Goal: Check status: Check status

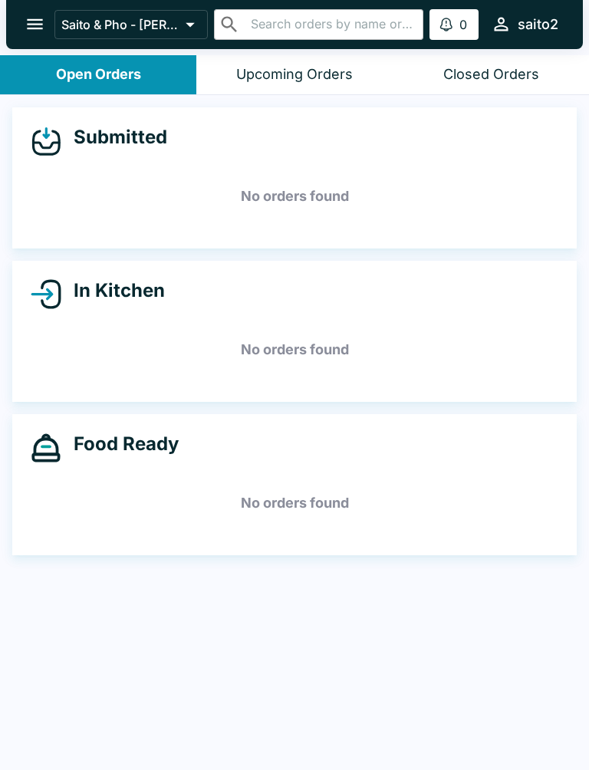
click at [240, 410] on div "Submitted No orders found In Kitchen No orders found Food Ready No orders found" at bounding box center [294, 434] width 589 height 678
click at [239, 404] on div "Submitted No orders found In Kitchen No orders found Food Ready No orders found" at bounding box center [294, 434] width 589 height 678
click at [236, 422] on div "Food Ready No orders found" at bounding box center [294, 484] width 565 height 141
click at [177, 374] on h5 "No orders found" at bounding box center [295, 349] width 528 height 55
click at [236, 423] on div "Food Ready No orders found" at bounding box center [294, 484] width 565 height 141
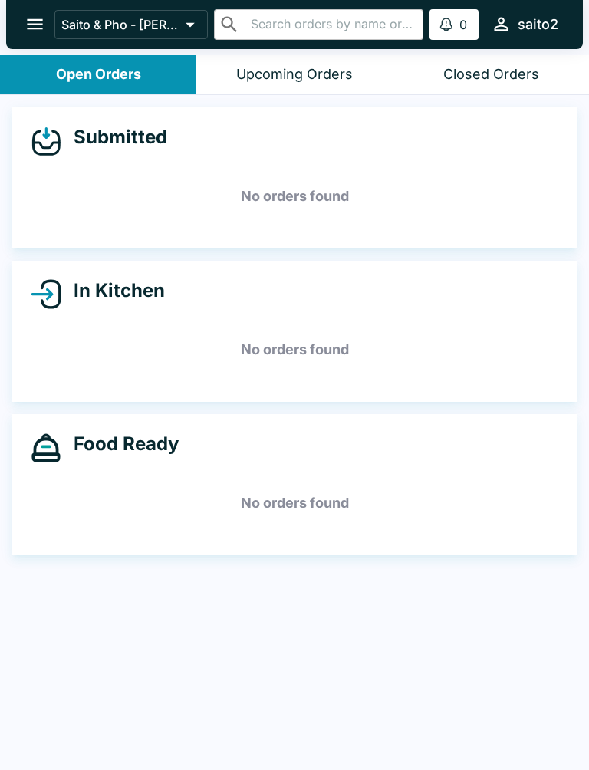
click at [220, 427] on div "Food Ready No orders found" at bounding box center [294, 484] width 565 height 141
click at [229, 416] on div "Food Ready No orders found" at bounding box center [294, 484] width 565 height 141
click at [229, 414] on div "Food Ready No orders found" at bounding box center [294, 484] width 565 height 141
click at [229, 415] on div "Food Ready No orders found" at bounding box center [294, 484] width 565 height 141
click at [238, 384] on div "In Kitchen No orders found" at bounding box center [294, 331] width 565 height 141
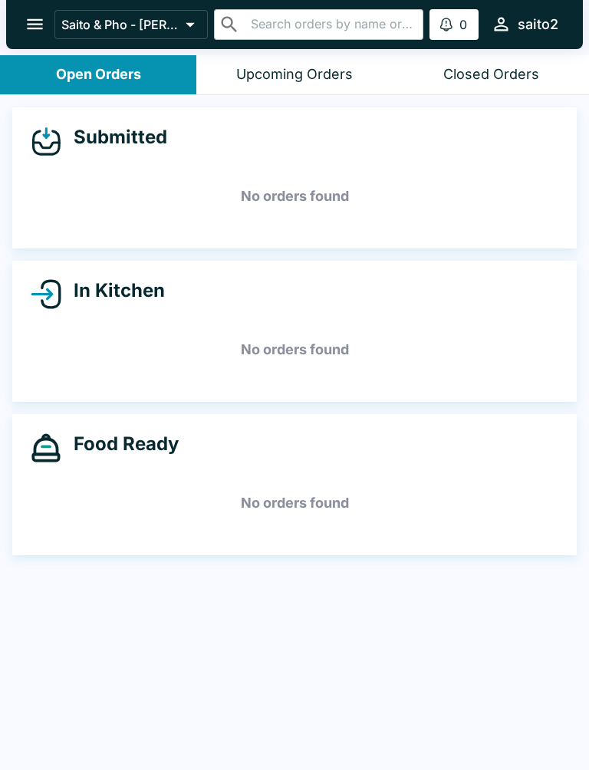
click at [229, 388] on div "In Kitchen No orders found" at bounding box center [294, 331] width 565 height 141
